Goal: Task Accomplishment & Management: Use online tool/utility

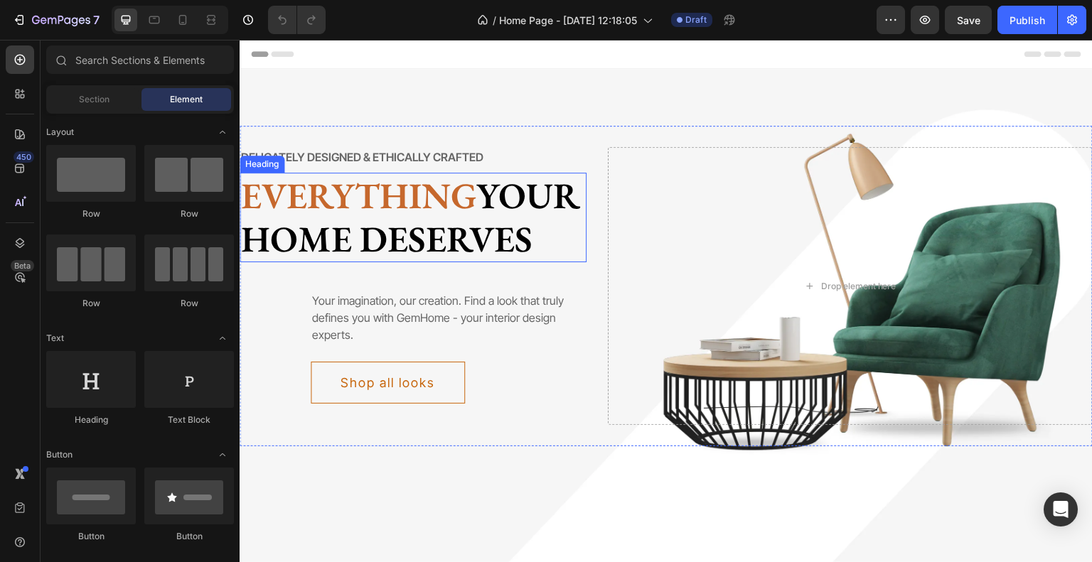
click at [346, 256] on p "Everything your home deserves" at bounding box center [413, 217] width 344 height 87
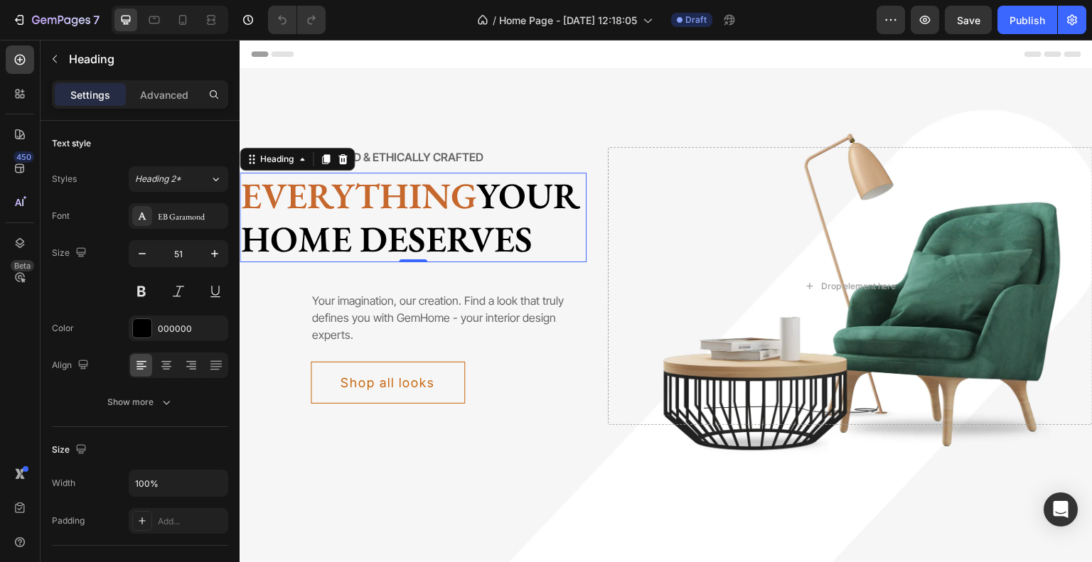
click at [323, 194] on span "Everything" at bounding box center [358, 195] width 235 height 47
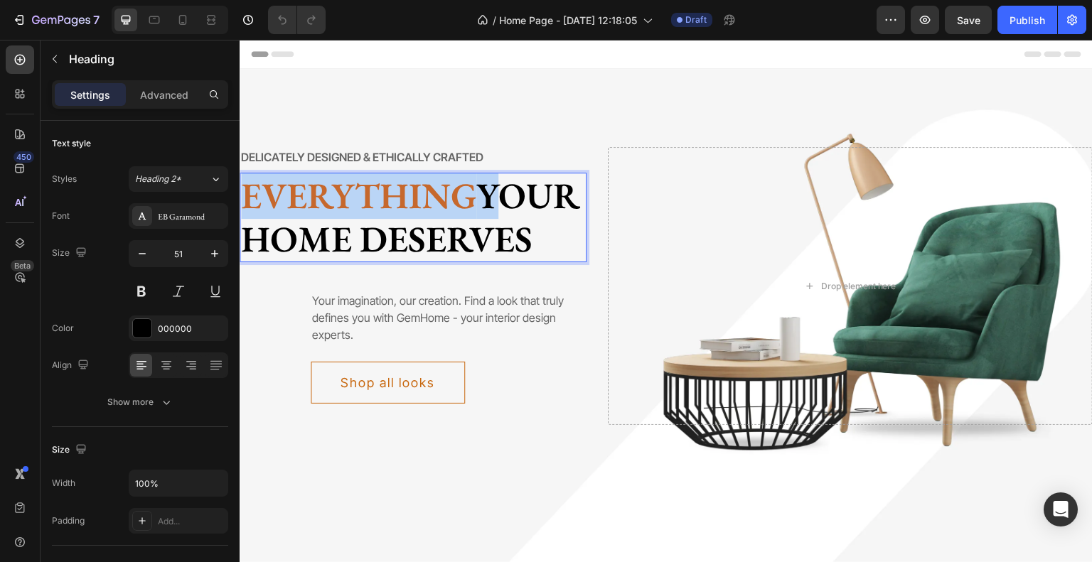
click at [323, 194] on span "Everything" at bounding box center [358, 195] width 235 height 47
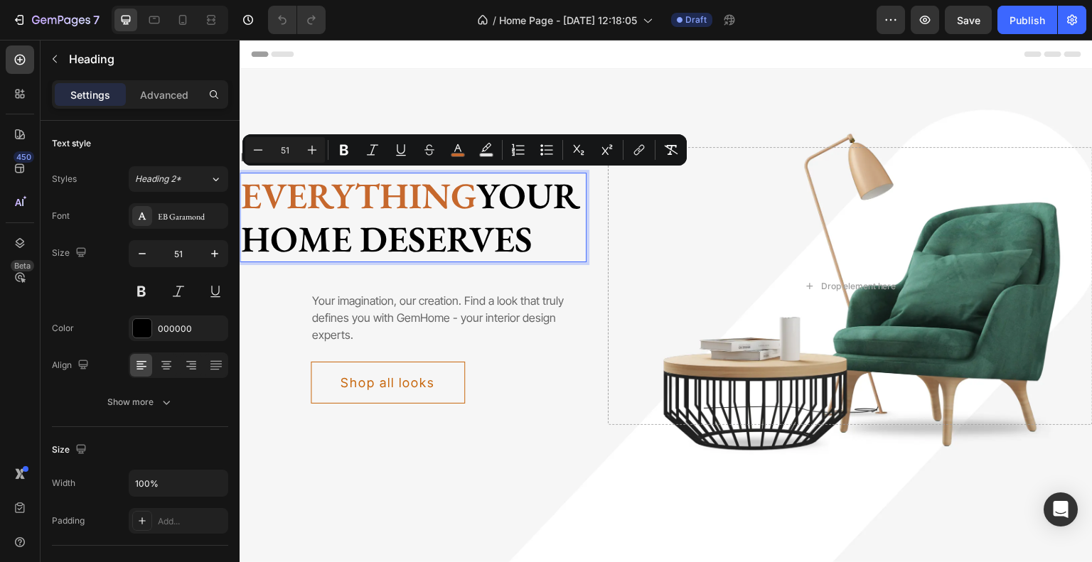
click at [373, 261] on p "Everything your home deserves" at bounding box center [413, 217] width 344 height 87
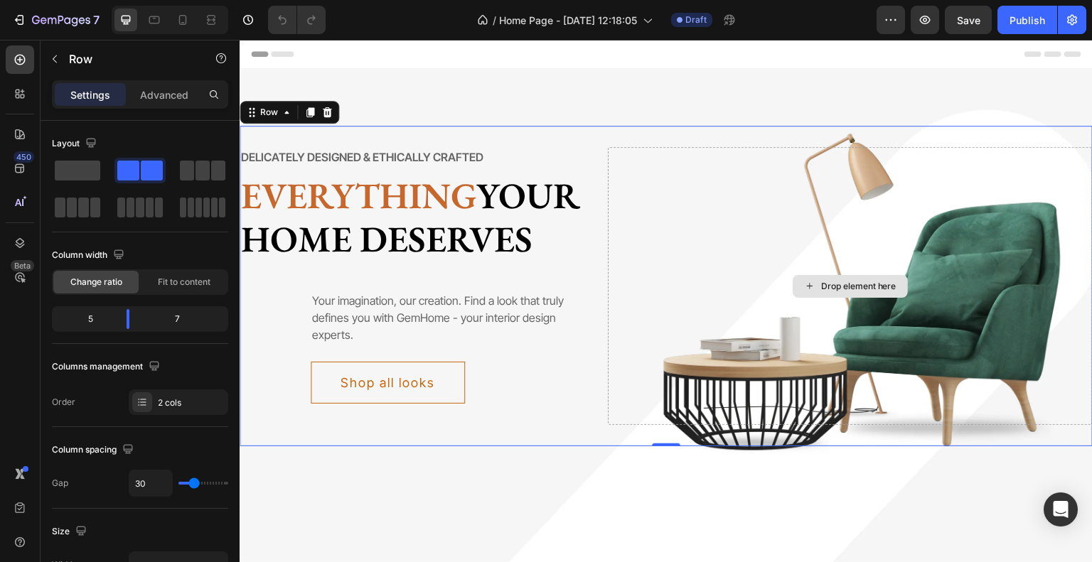
click at [729, 362] on div "Drop element here" at bounding box center [851, 286] width 486 height 278
click at [379, 261] on p "⁠⁠⁠⁠⁠⁠⁠ Everything your home deserves" at bounding box center [413, 217] width 344 height 87
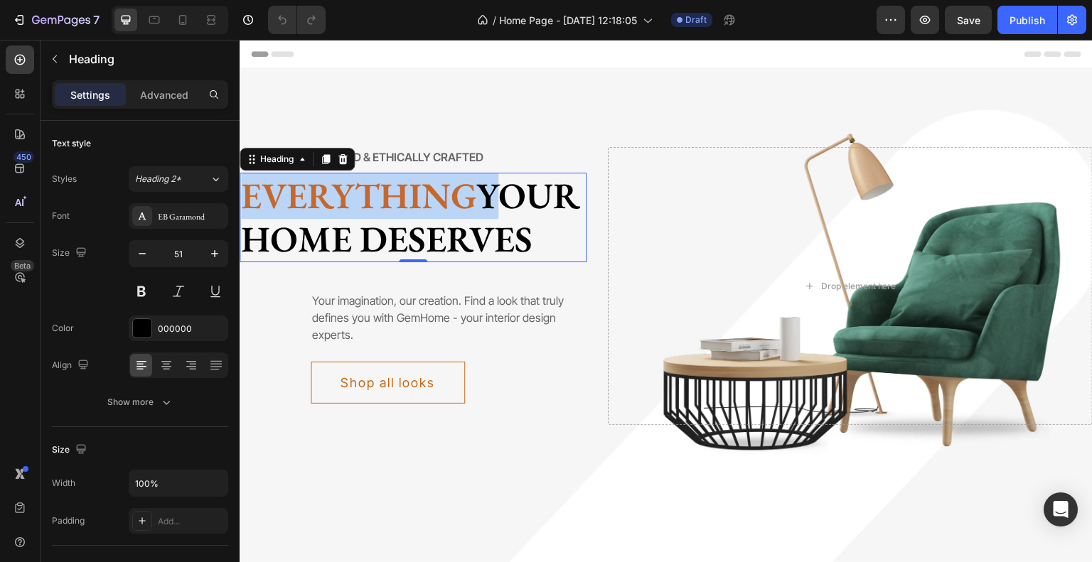
click at [338, 192] on span "Everything" at bounding box center [358, 195] width 235 height 47
click at [387, 201] on span "Everything" at bounding box center [358, 195] width 235 height 47
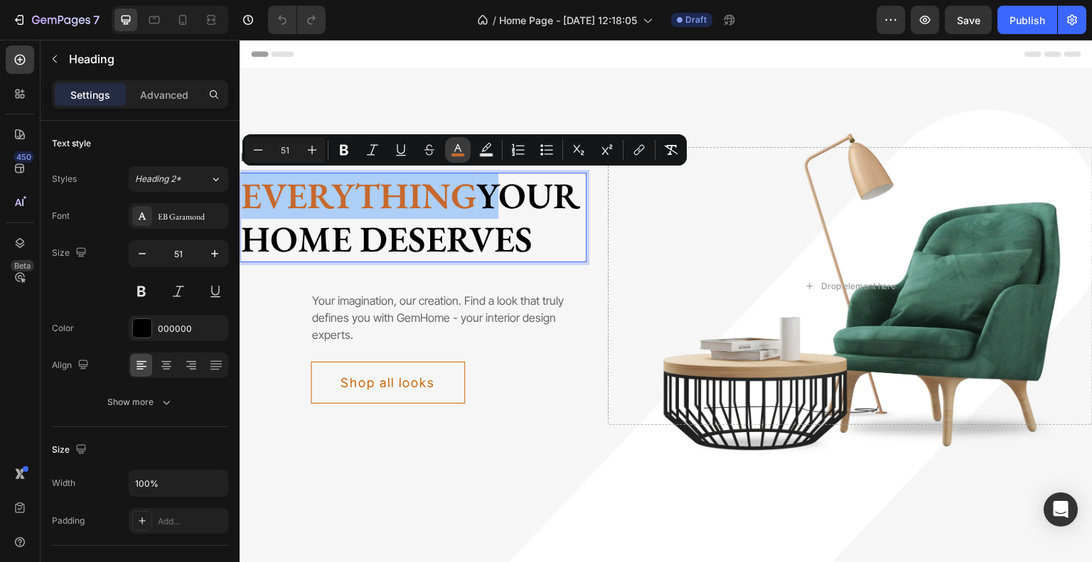
click at [449, 149] on button "color" at bounding box center [458, 150] width 26 height 26
type input "C6682D"
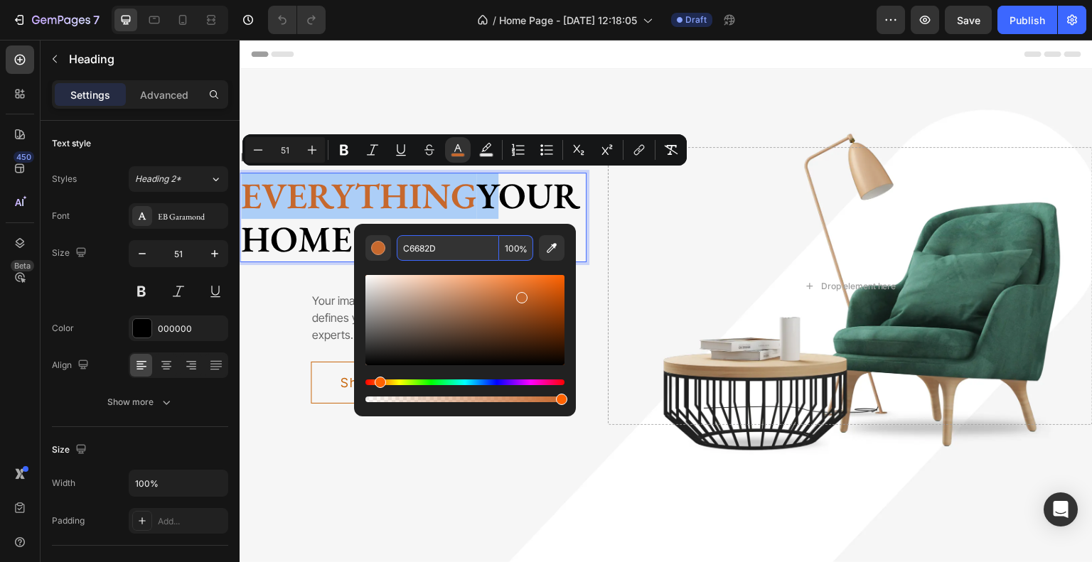
click at [474, 257] on input "C6682D" at bounding box center [448, 248] width 102 height 26
paste input "#D0B879"
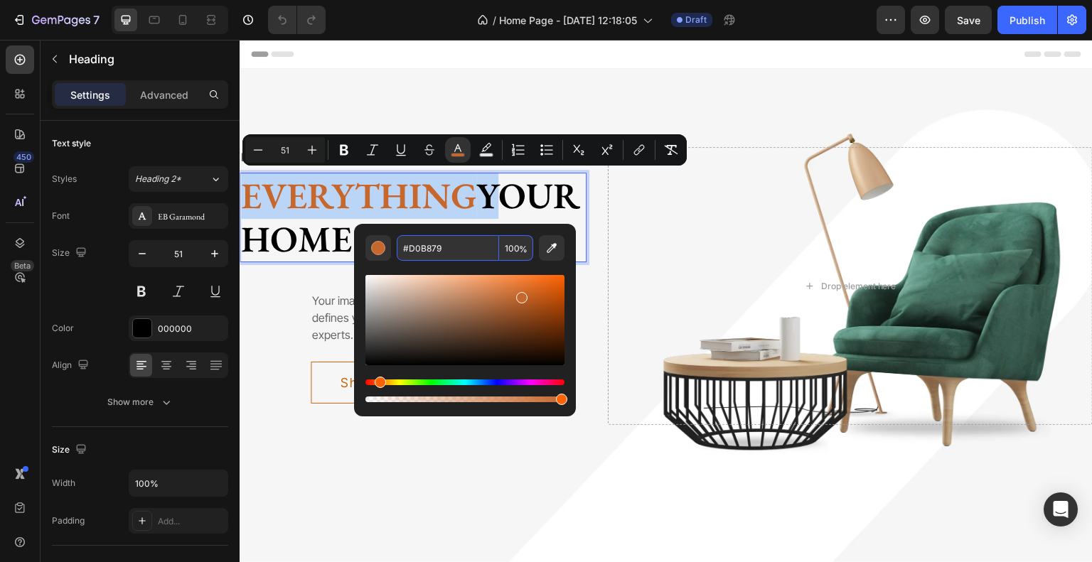
type input "D0B879"
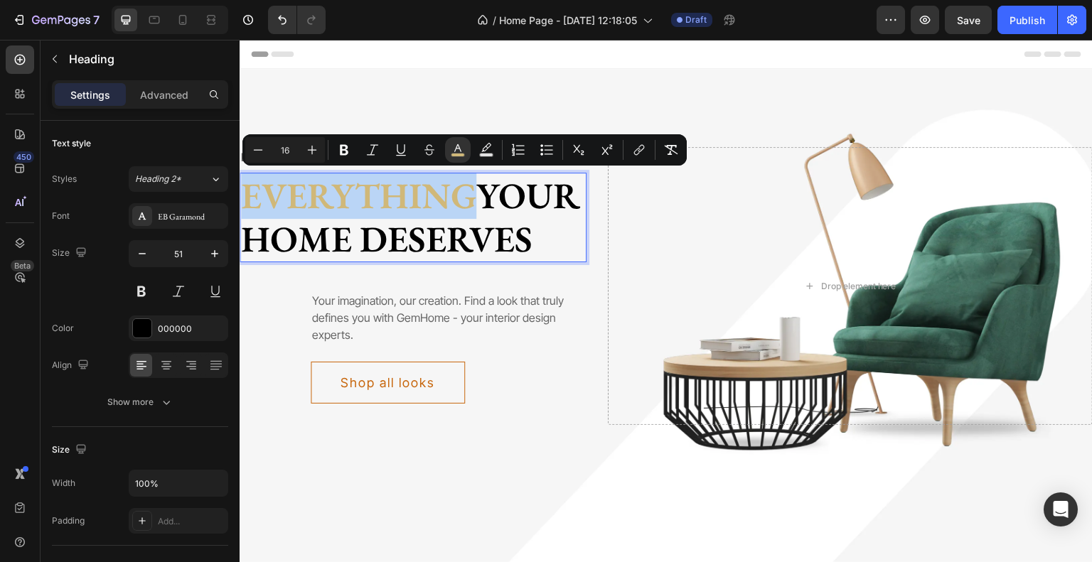
click at [515, 314] on div "Your imagination, our creation. Find a look that truly defines you with GemHome…" at bounding box center [413, 343] width 347 height 163
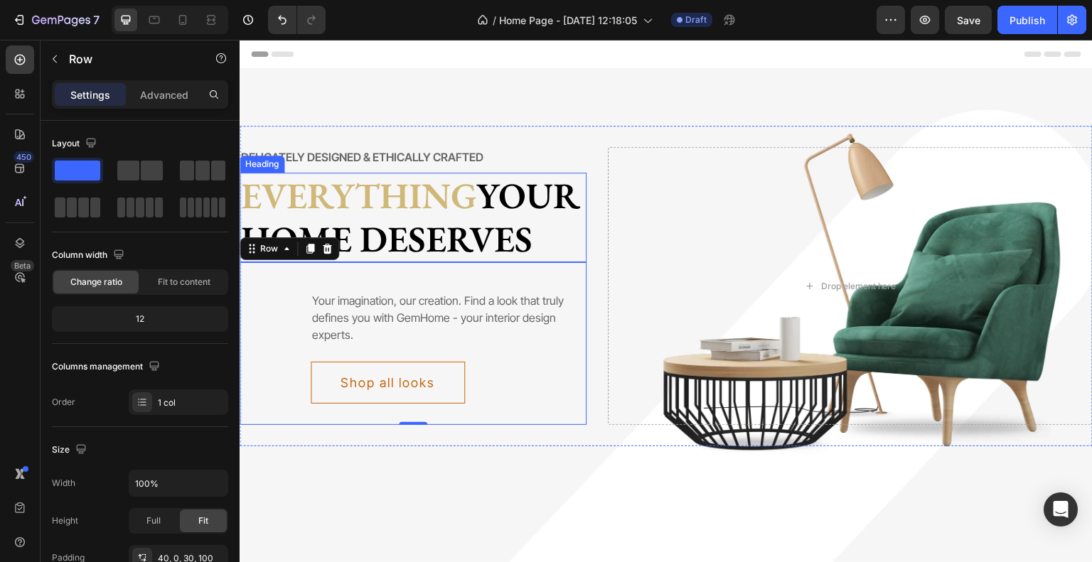
click at [368, 191] on span "Everything" at bounding box center [358, 195] width 235 height 47
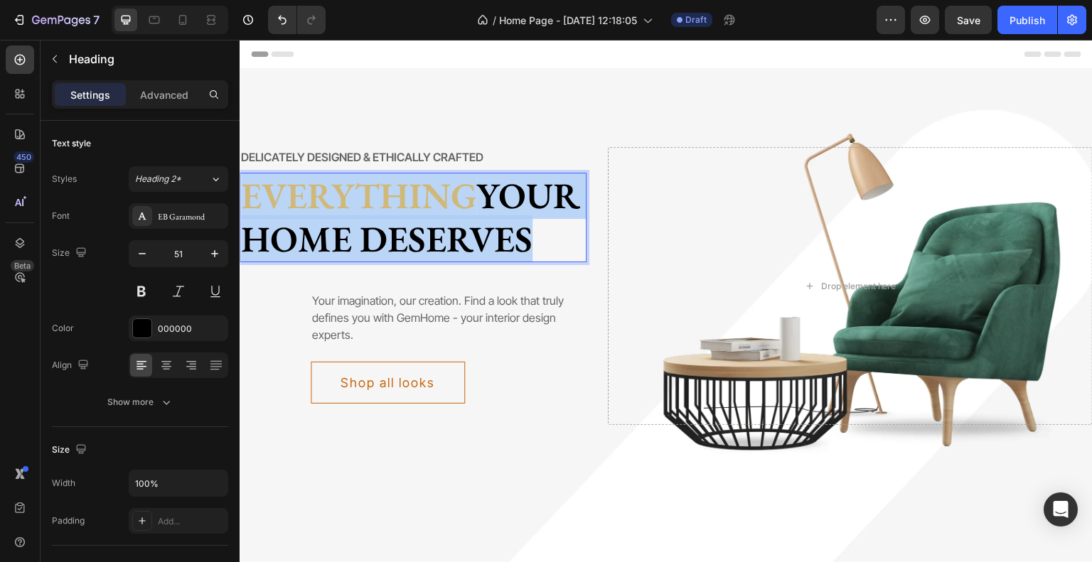
click at [368, 191] on span "Everything" at bounding box center [358, 195] width 235 height 47
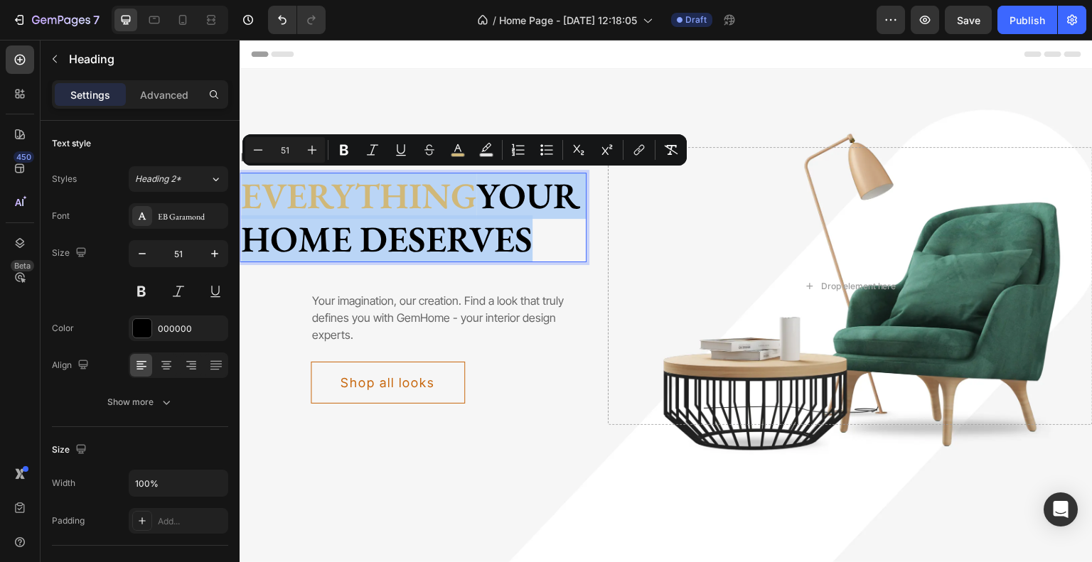
click at [476, 192] on span "Everything" at bounding box center [358, 195] width 235 height 47
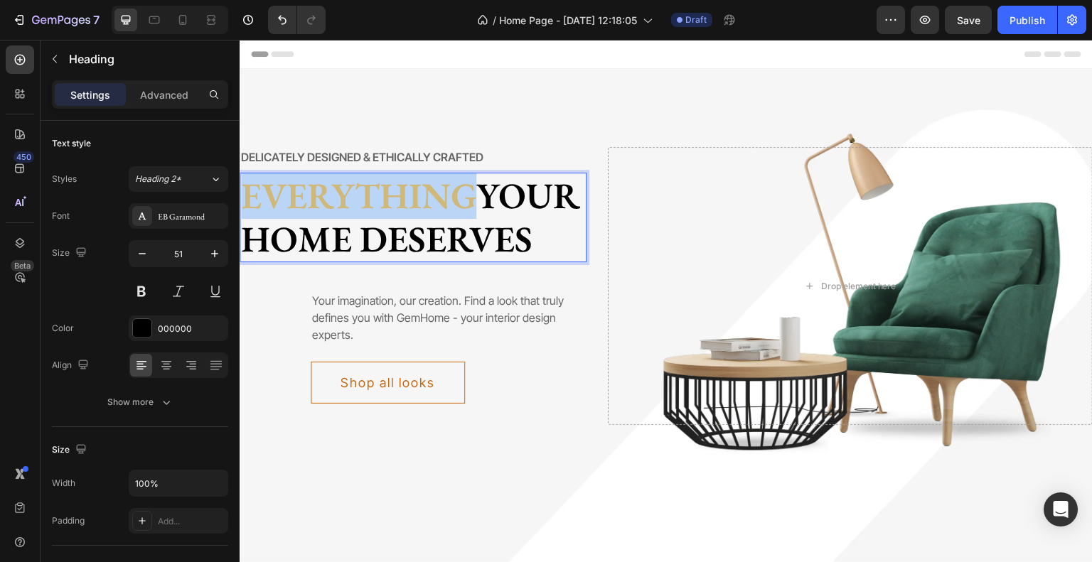
drag, startPoint x: 495, startPoint y: 195, endPoint x: 478, endPoint y: 230, distance: 39.4
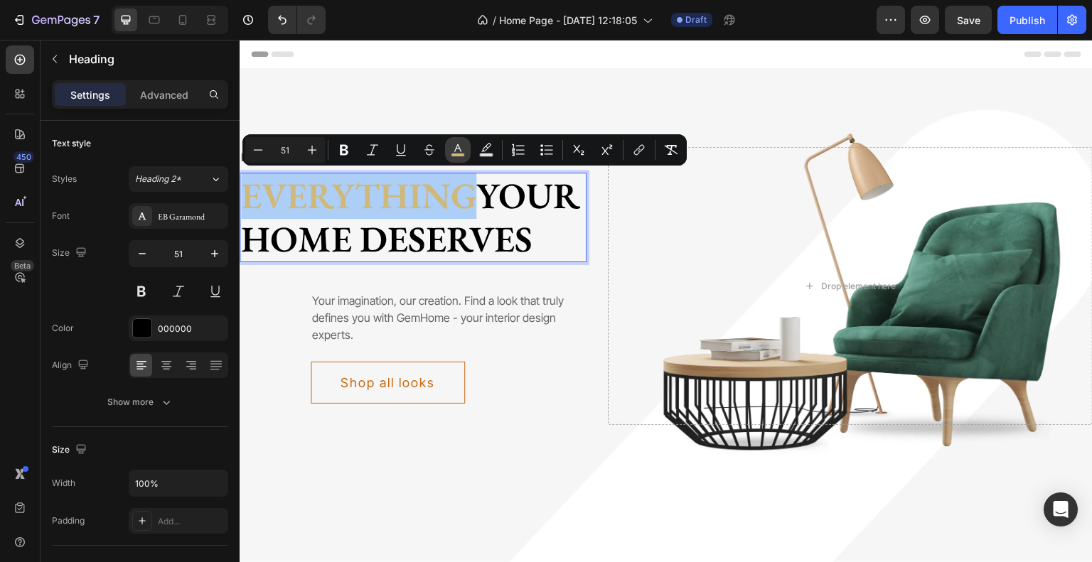
click at [461, 148] on icon "Editor contextual toolbar" at bounding box center [458, 150] width 14 height 14
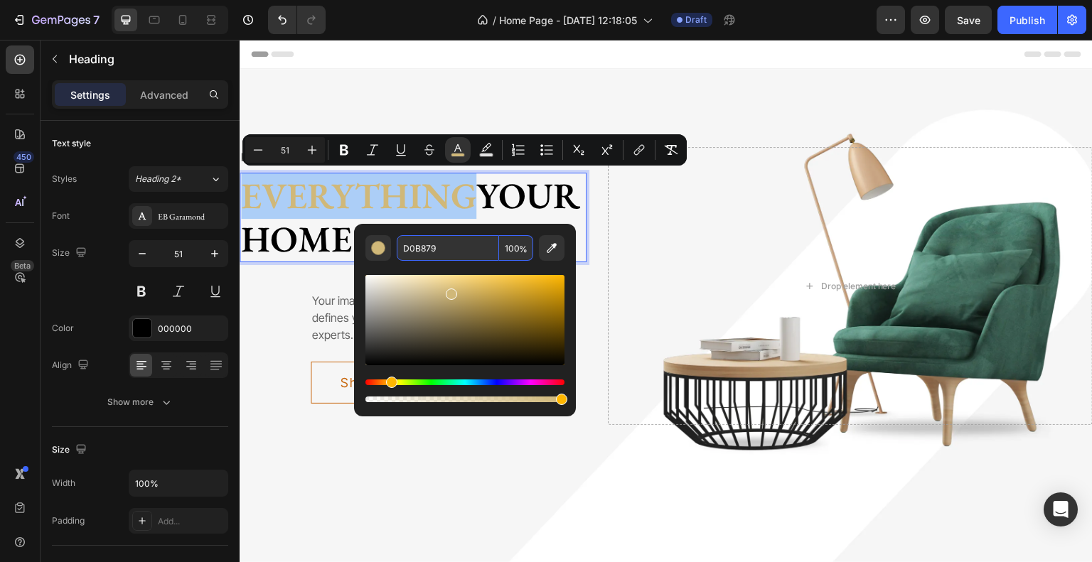
click at [486, 252] on input "D0B879" at bounding box center [448, 248] width 102 height 26
paste input "d6a52a"
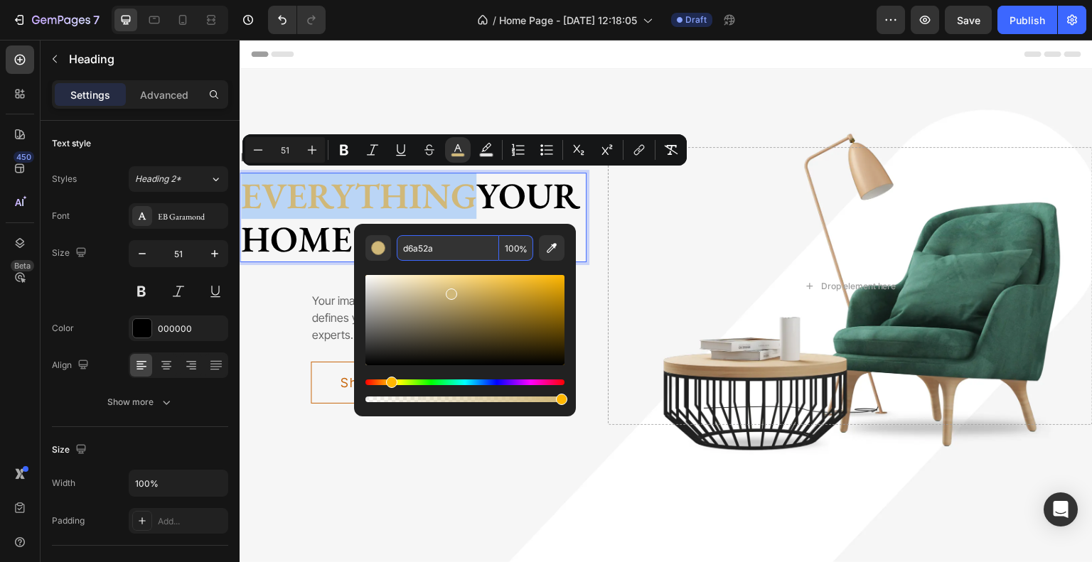
type input "D6A52A"
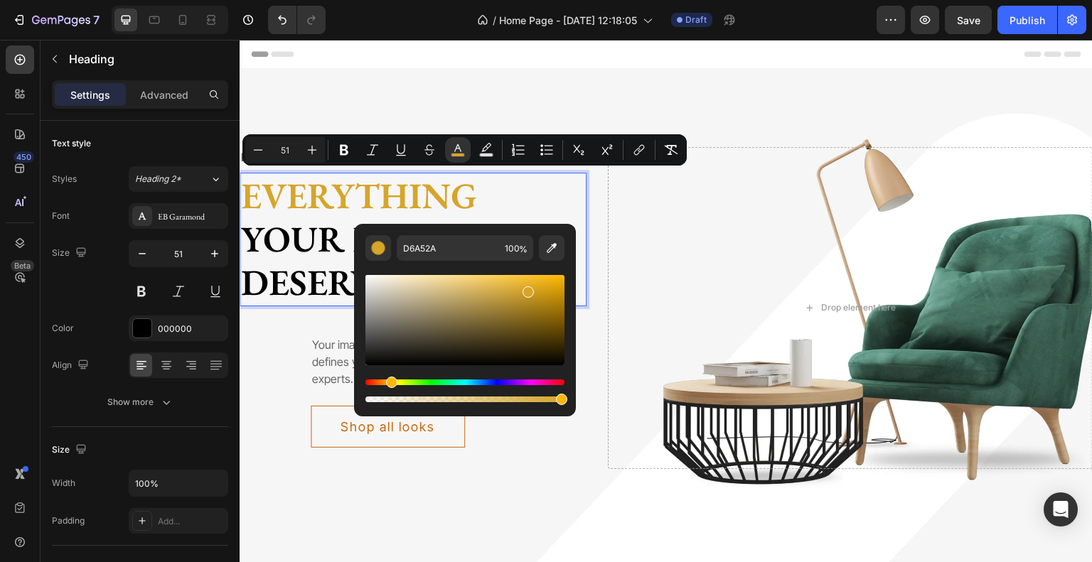
click at [538, 211] on p "Everything your home deserves" at bounding box center [413, 239] width 344 height 131
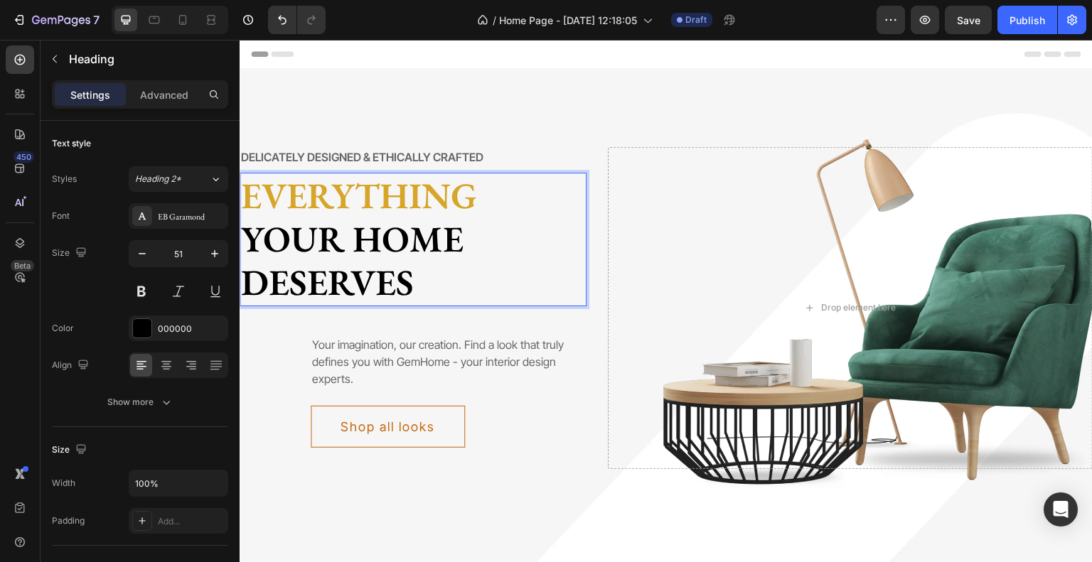
click at [384, 239] on p "Everything your home deserves" at bounding box center [413, 239] width 344 height 131
